Goal: Find specific page/section: Find specific page/section

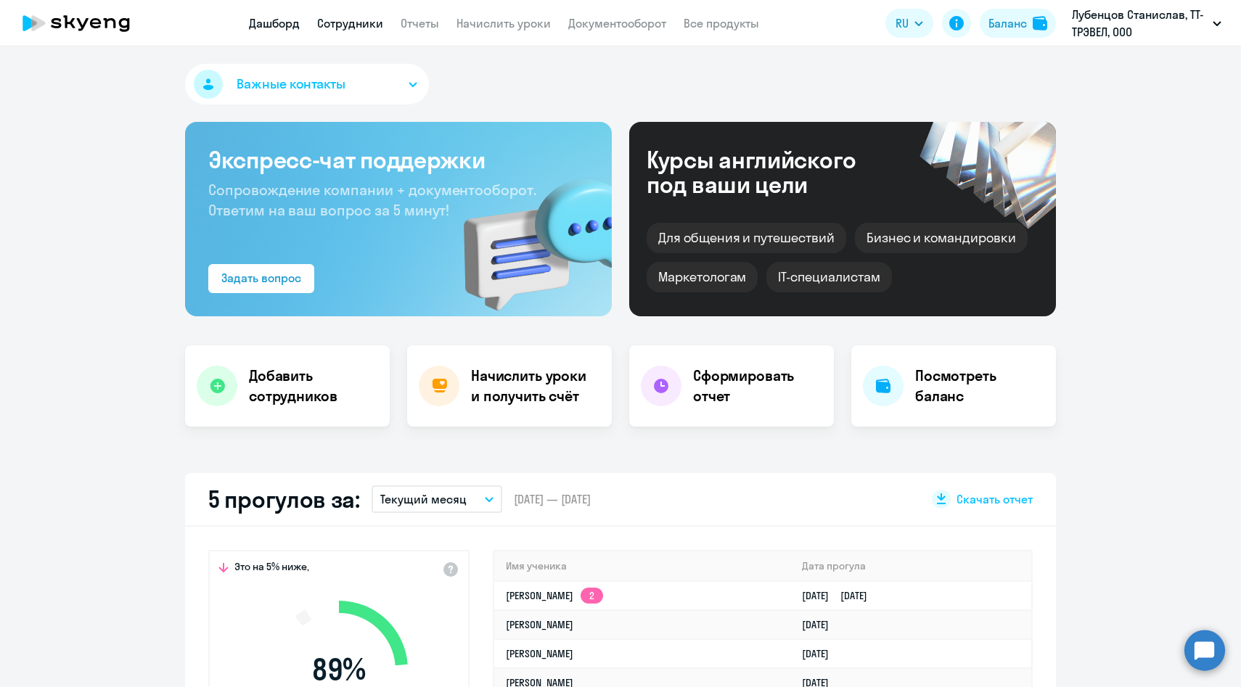
click at [366, 22] on link "Сотрудники" at bounding box center [350, 23] width 66 height 15
select select "30"
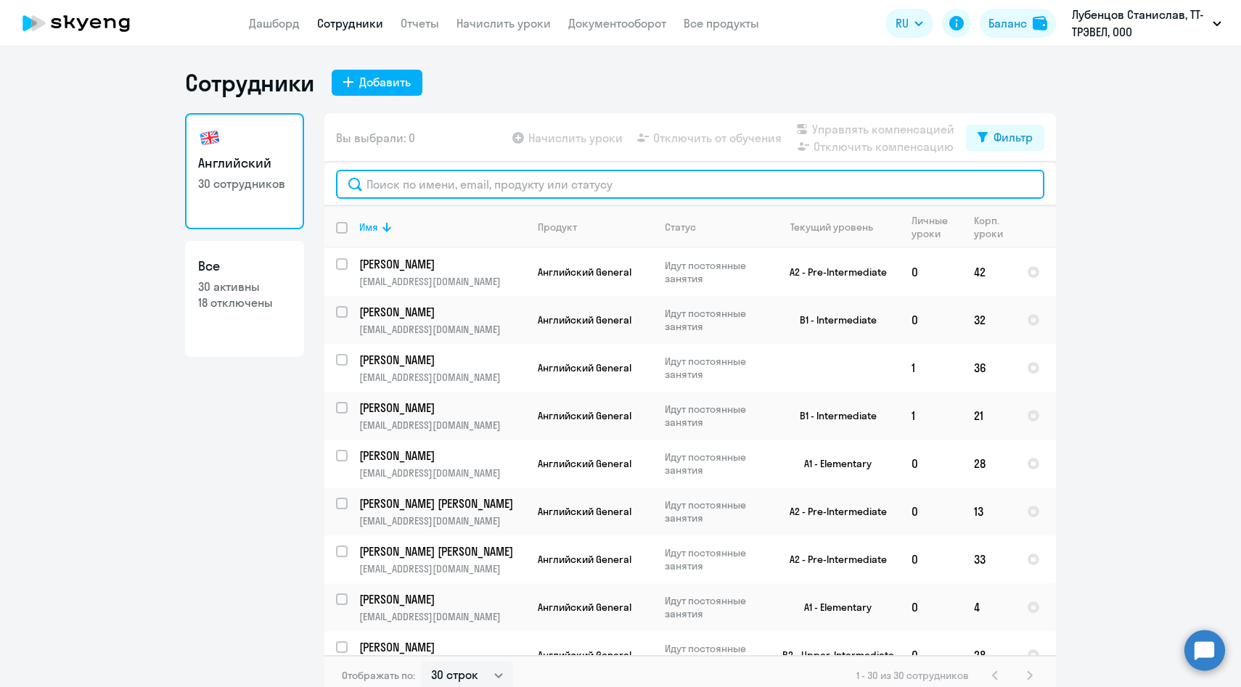
click at [443, 187] on input "text" at bounding box center [690, 184] width 708 height 29
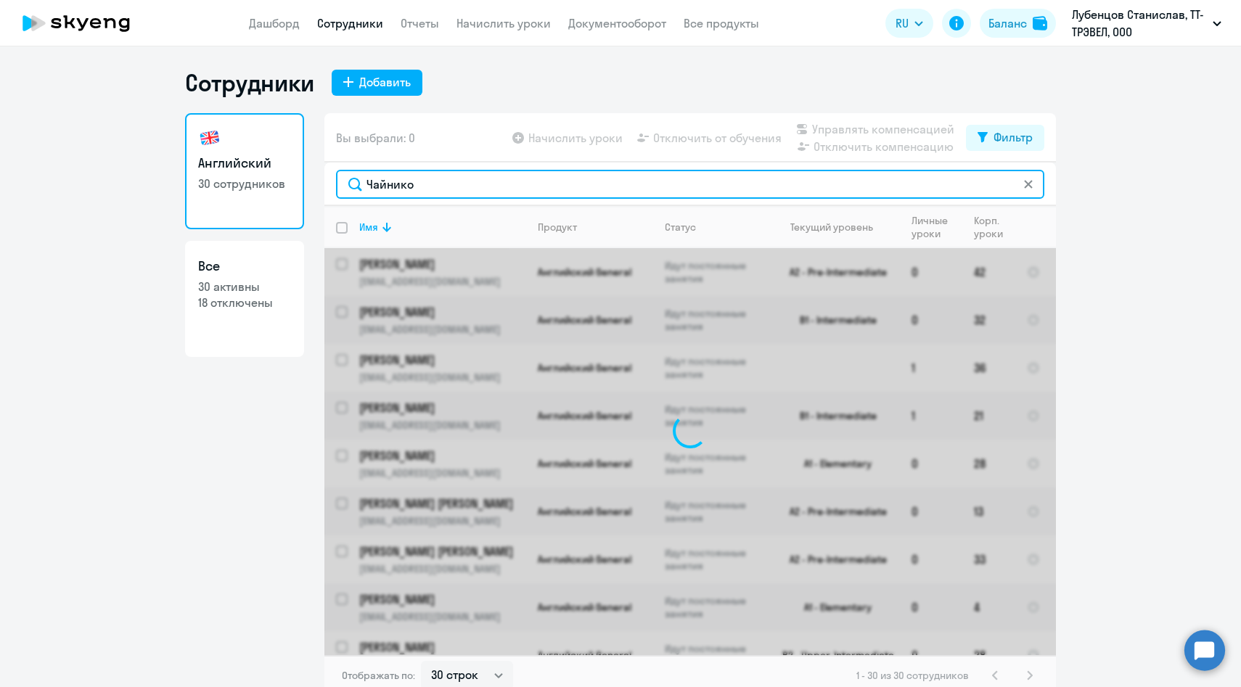
type input "[PERSON_NAME]"
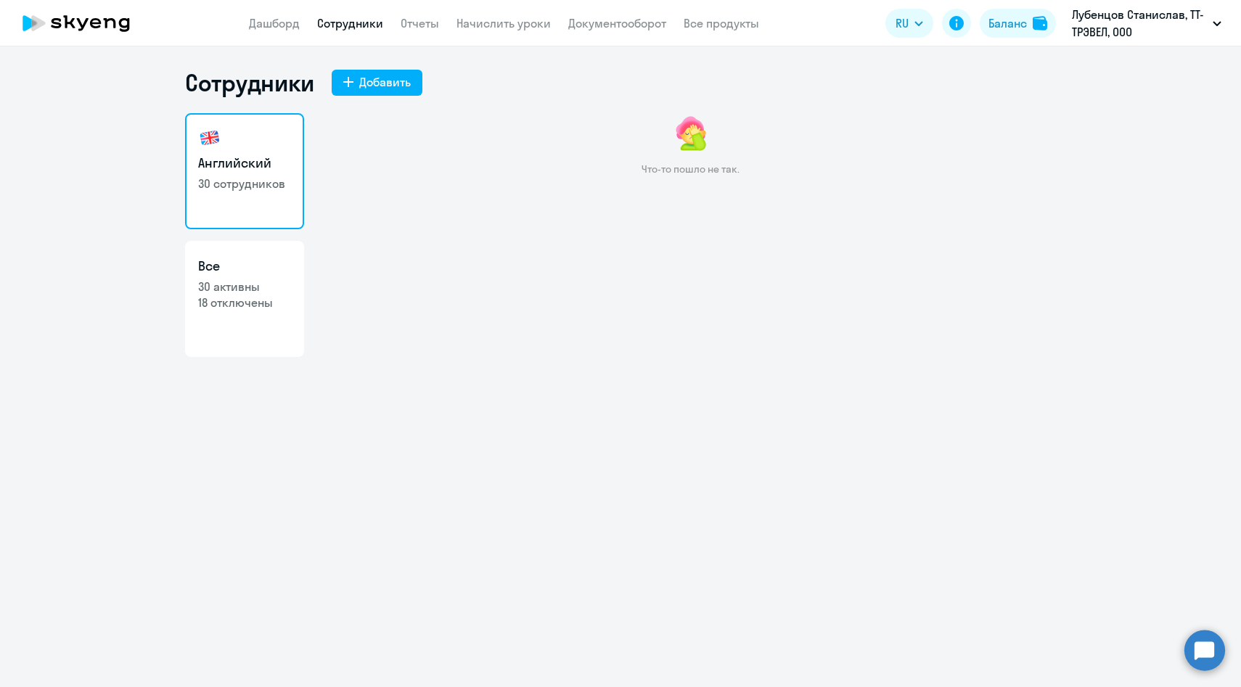
click at [273, 155] on h3 "Английский" at bounding box center [244, 163] width 93 height 19
click at [255, 297] on p "18 отключены" at bounding box center [244, 303] width 93 height 16
select select "30"
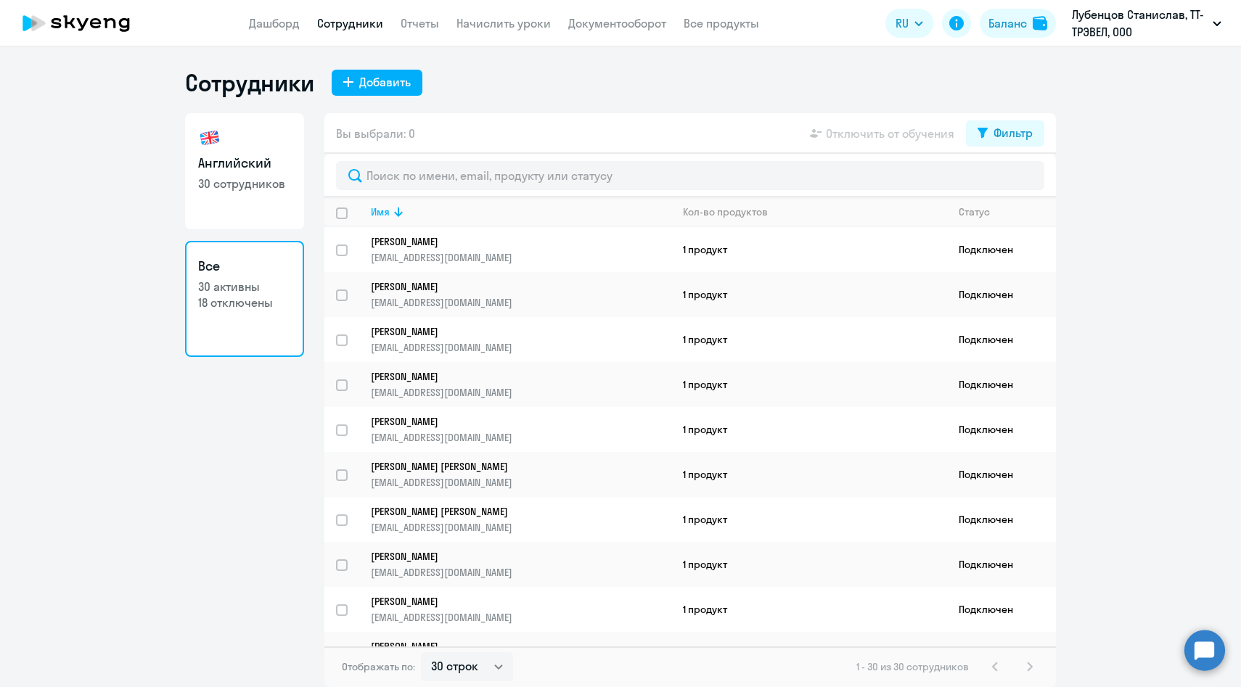
click at [278, 157] on h3 "Английский" at bounding box center [244, 163] width 93 height 19
select select "30"
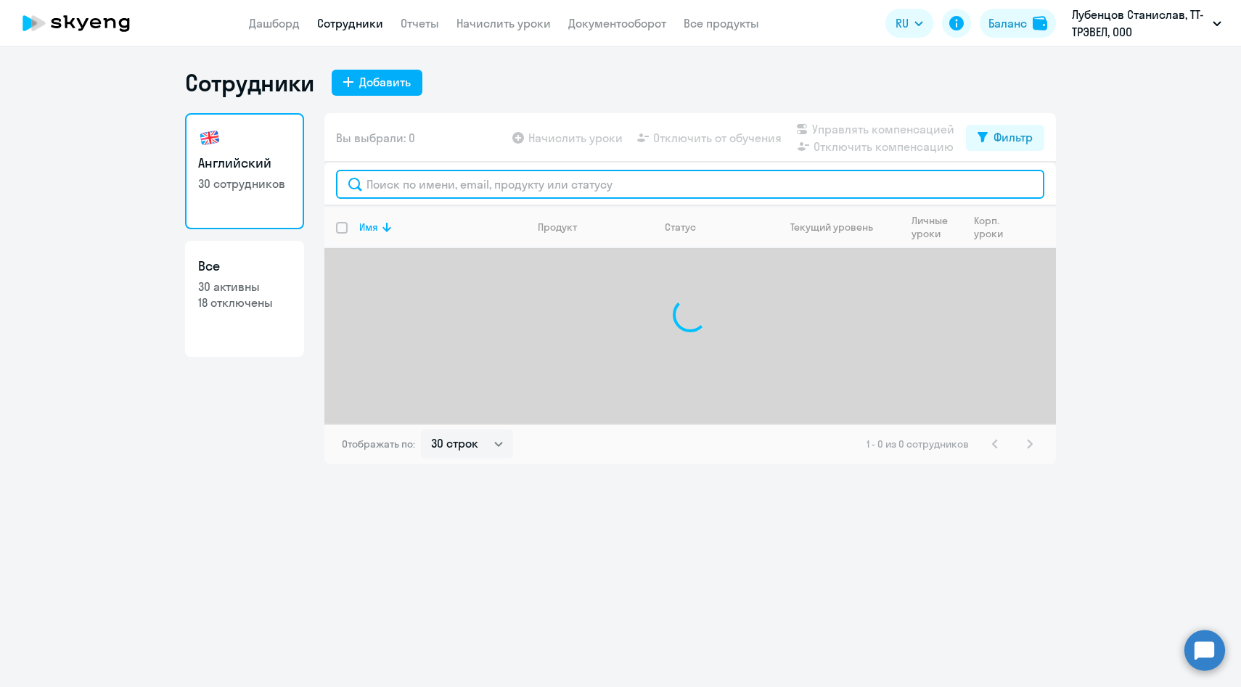
click at [486, 190] on input "text" at bounding box center [690, 184] width 708 height 29
type input "чайн"
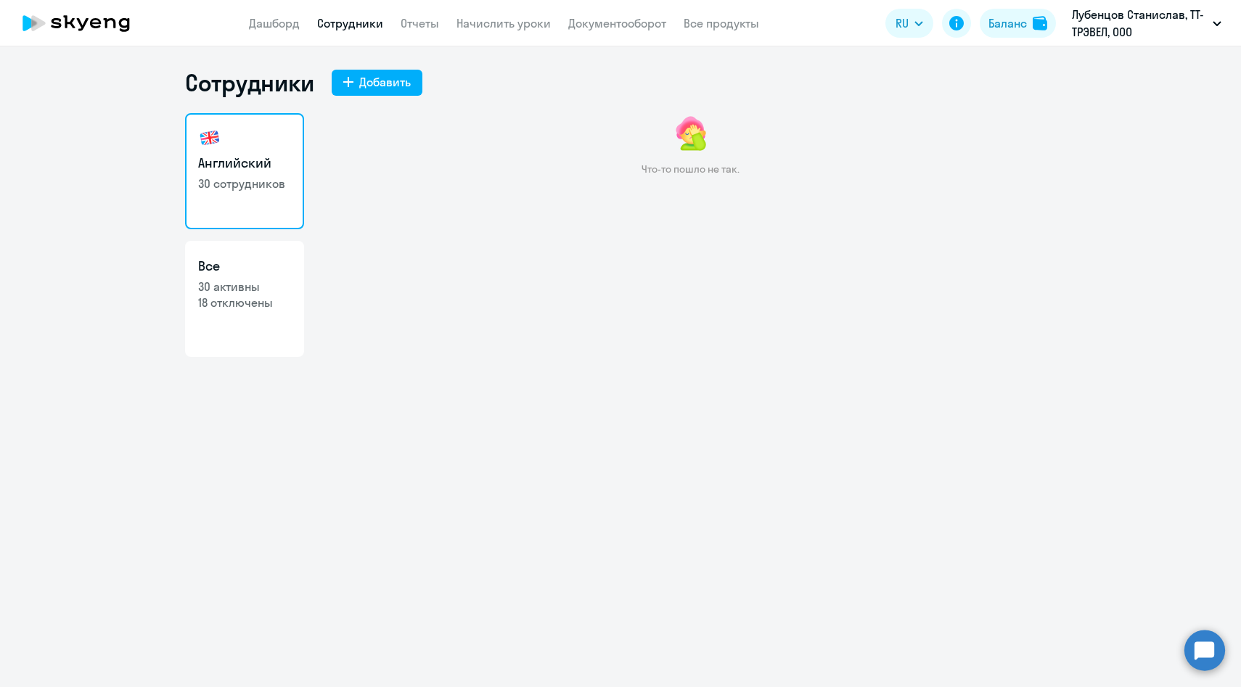
click at [343, 22] on link "Сотрудники" at bounding box center [350, 23] width 66 height 15
click at [251, 24] on link "Дашборд" at bounding box center [274, 23] width 51 height 15
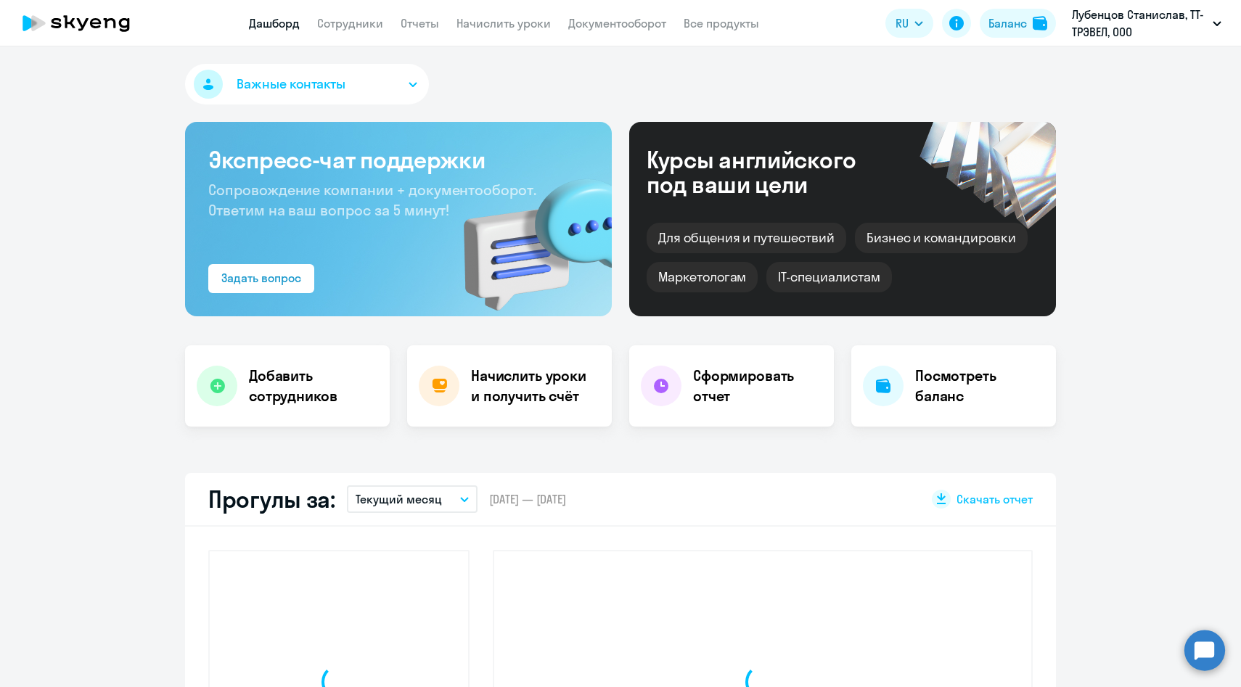
click at [363, 32] on app-header "Дашборд Сотрудники Отчеты Начислить уроки Документооборот Все продукты Дашборд …" at bounding box center [620, 23] width 1241 height 46
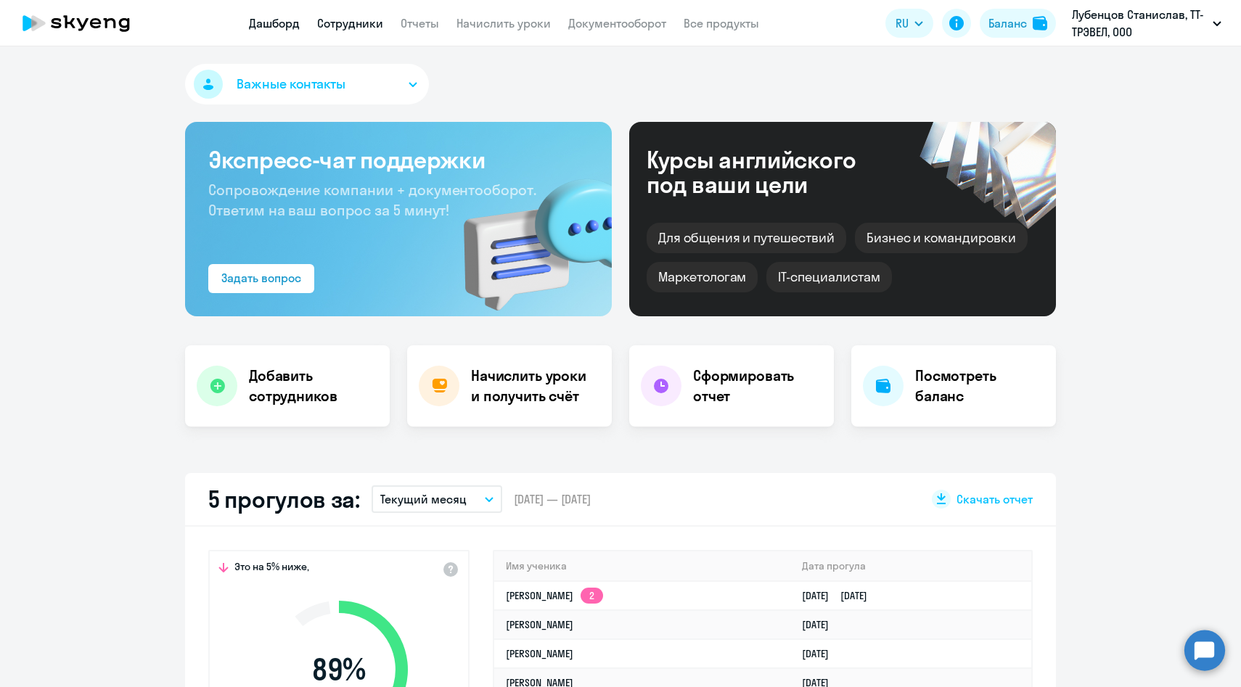
click at [361, 25] on link "Сотрудники" at bounding box center [350, 23] width 66 height 15
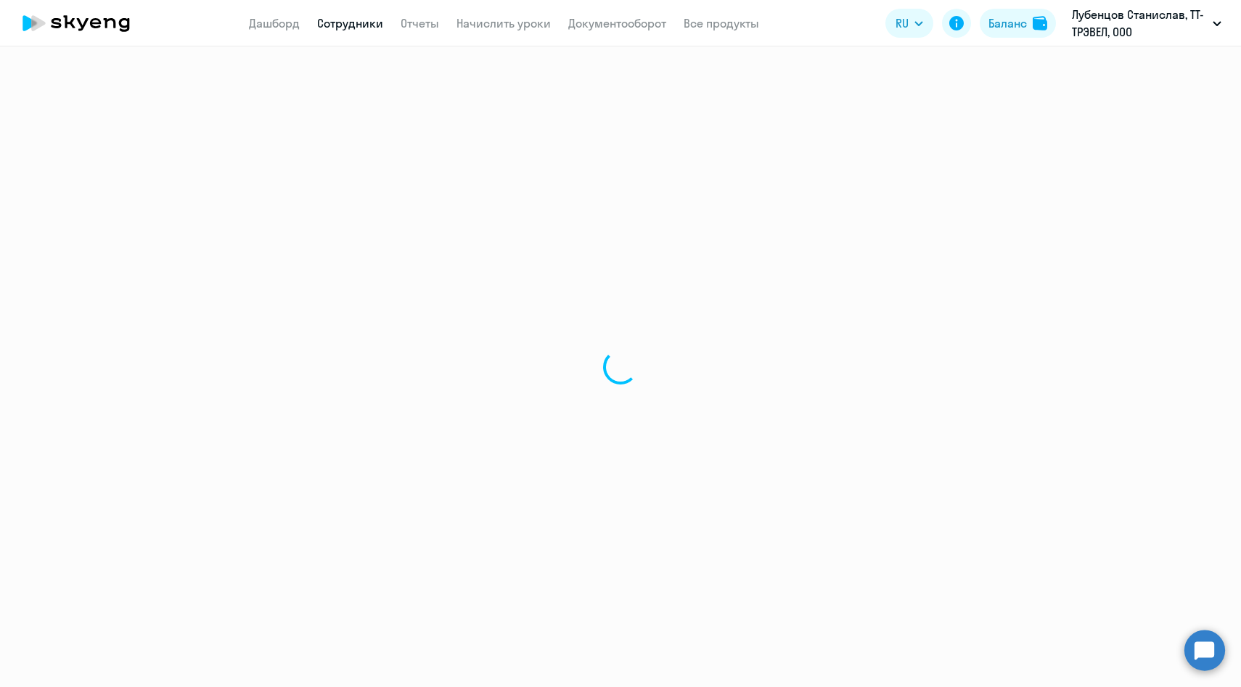
select select "30"
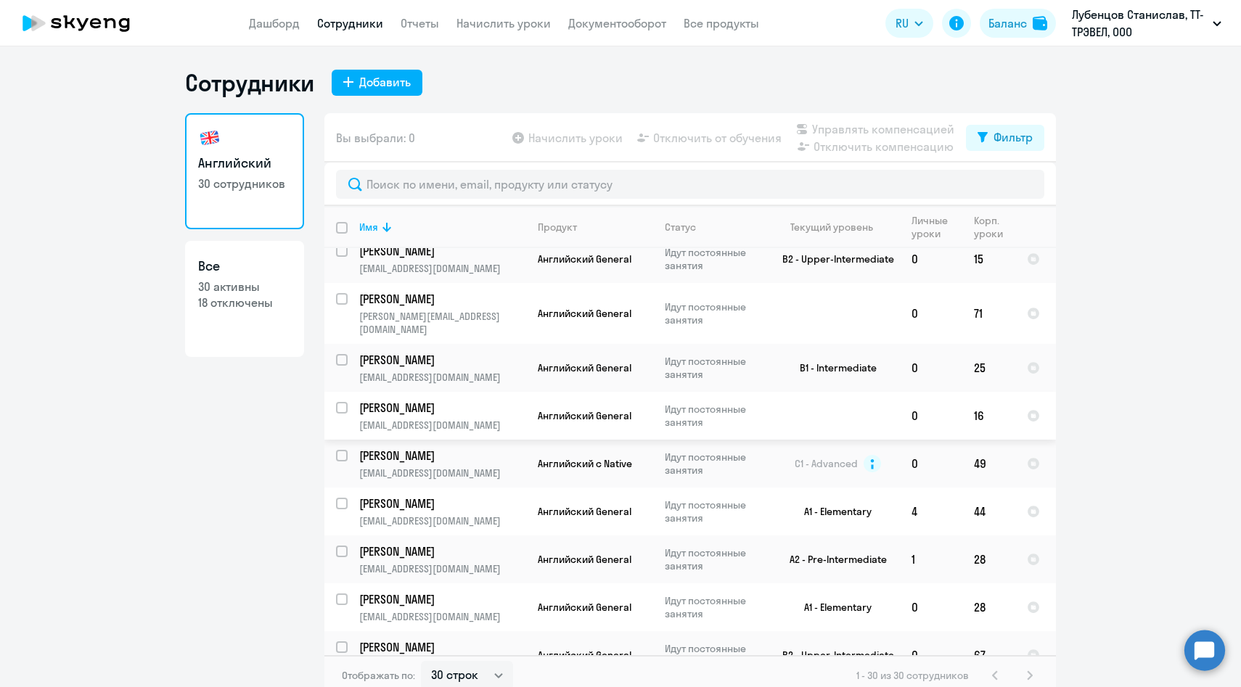
scroll to position [9, 0]
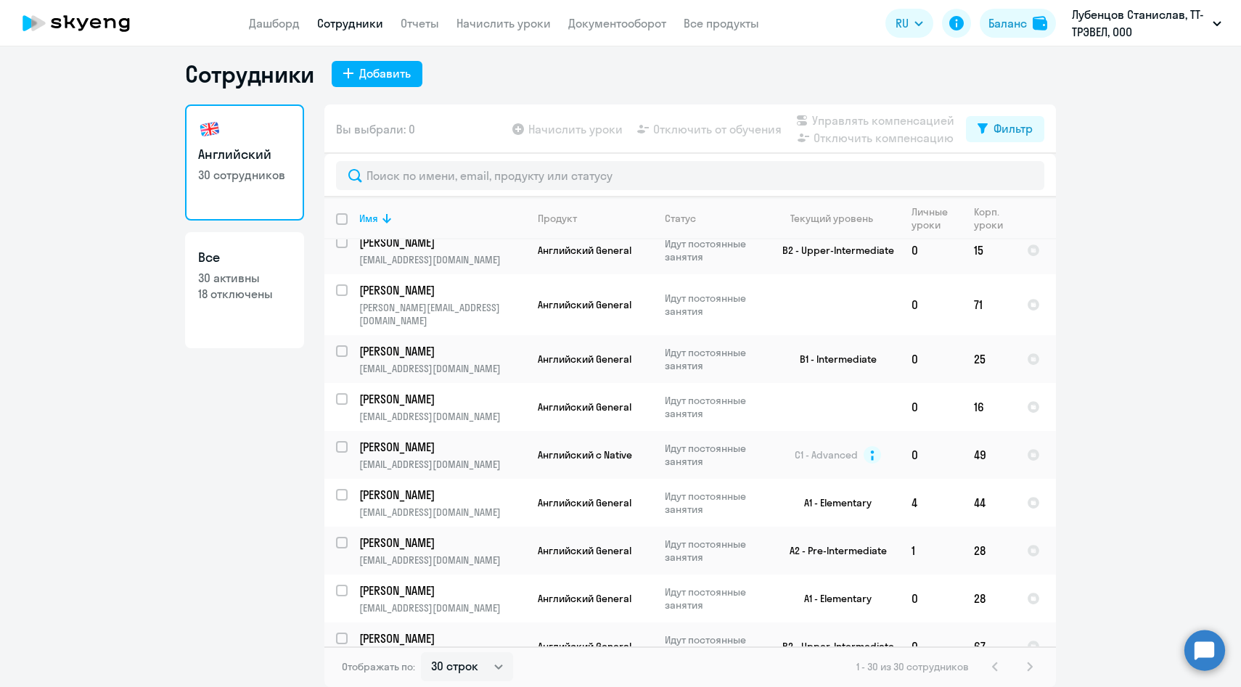
click at [1029, 668] on div "1 - 30 из 30 сотрудников" at bounding box center [947, 666] width 182 height 17
